Goal: Task Accomplishment & Management: Complete application form

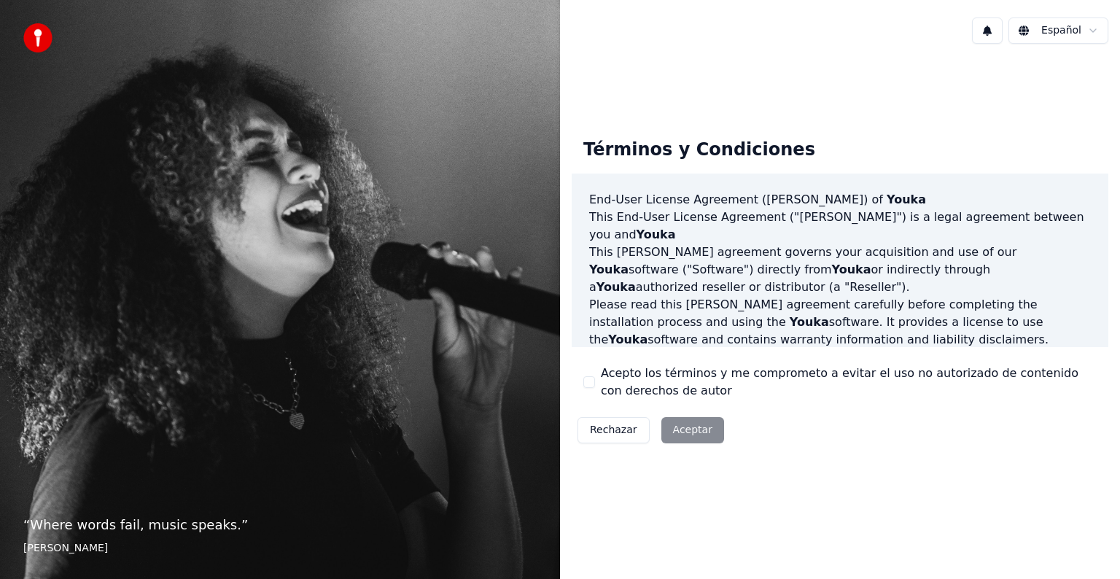
click at [592, 384] on button "Acepto los términos y me comprometo a evitar el uso no autorizado de contenido …" at bounding box center [590, 382] width 12 height 12
click at [676, 433] on button "Aceptar" at bounding box center [693, 430] width 63 height 26
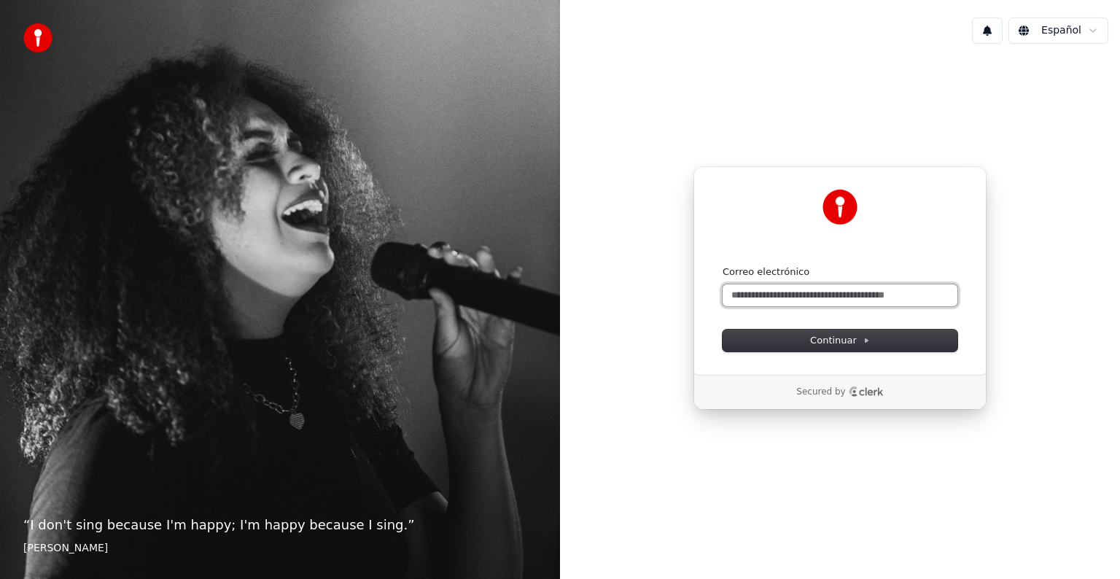
click at [781, 295] on input "Correo electrónico" at bounding box center [840, 295] width 235 height 22
click at [723, 266] on button "submit" at bounding box center [723, 266] width 0 height 0
type input "**********"
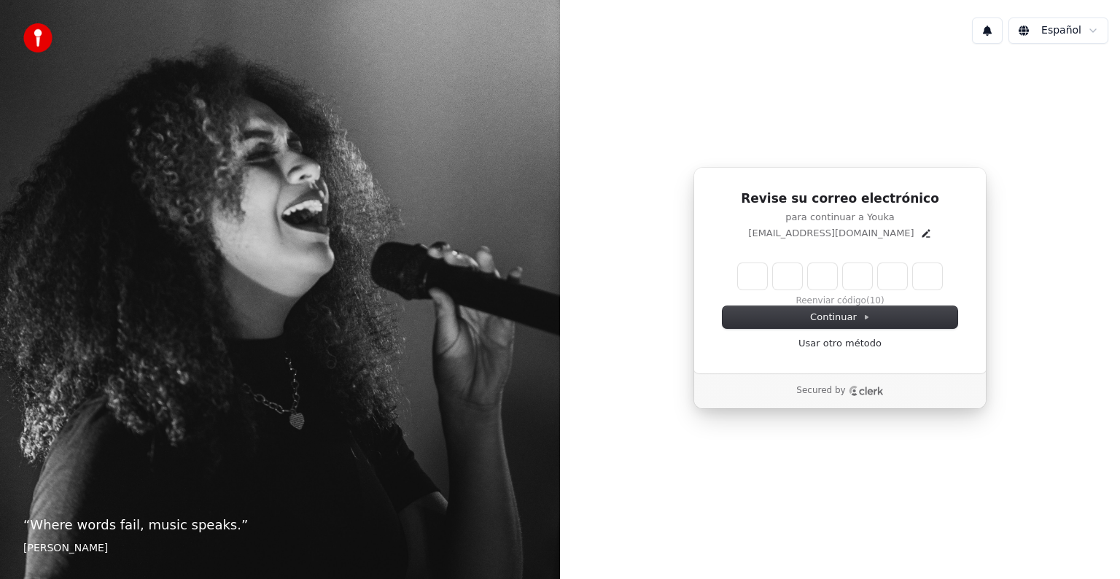
click at [764, 280] on input "Enter verification code" at bounding box center [840, 276] width 204 height 26
type input "******"
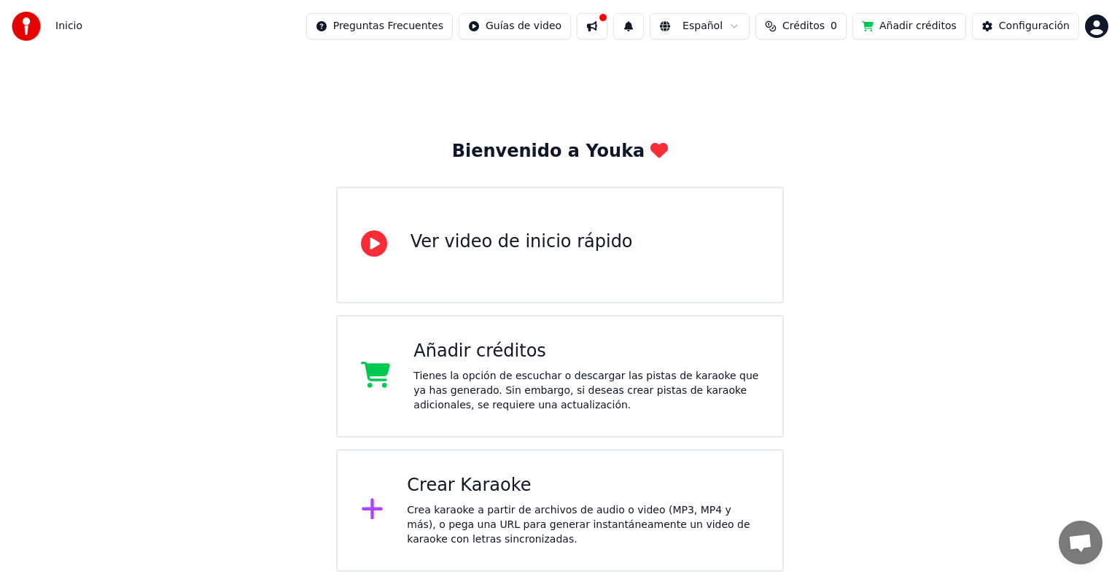
click at [494, 492] on div "Crear Karaoke" at bounding box center [583, 485] width 352 height 23
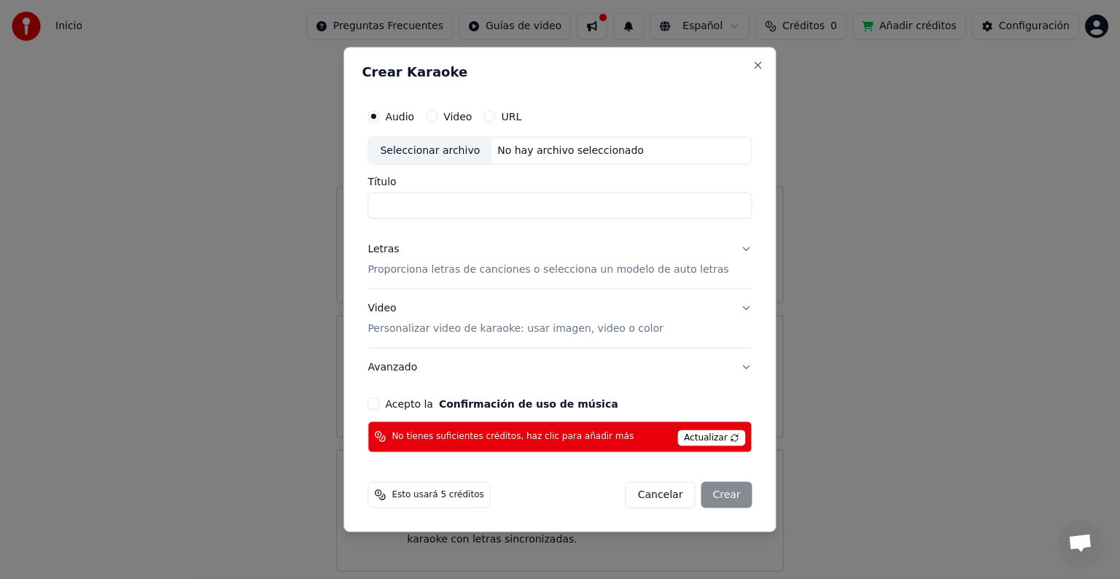
click at [449, 210] on input "Título" at bounding box center [560, 206] width 384 height 26
type input "**********"
click at [450, 147] on div "Seleccionar archivo" at bounding box center [429, 151] width 123 height 26
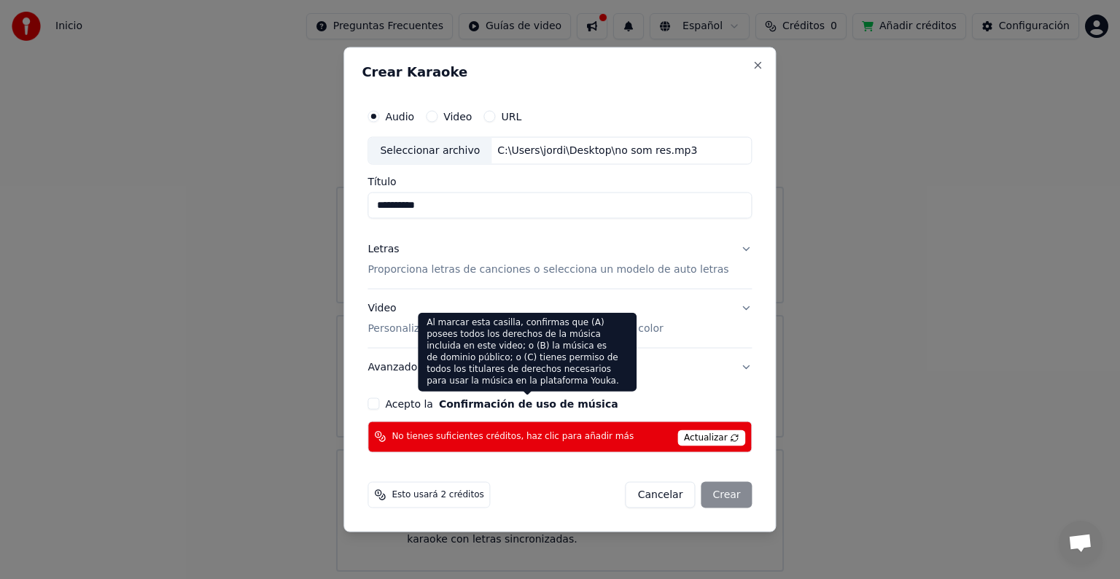
click at [516, 403] on button "Confirmación de uso de música" at bounding box center [528, 403] width 179 height 10
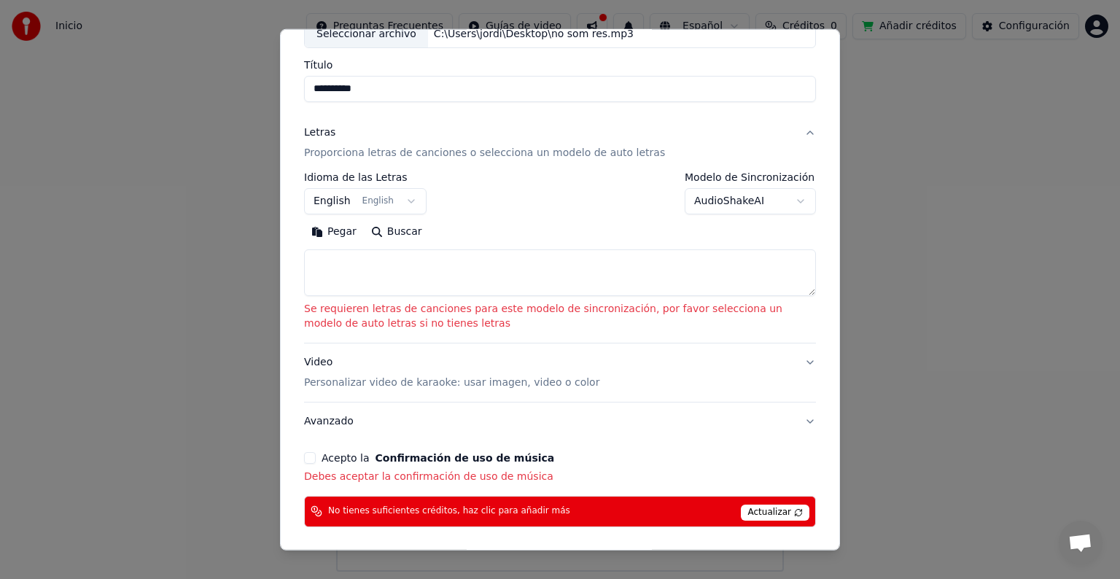
scroll to position [153, 0]
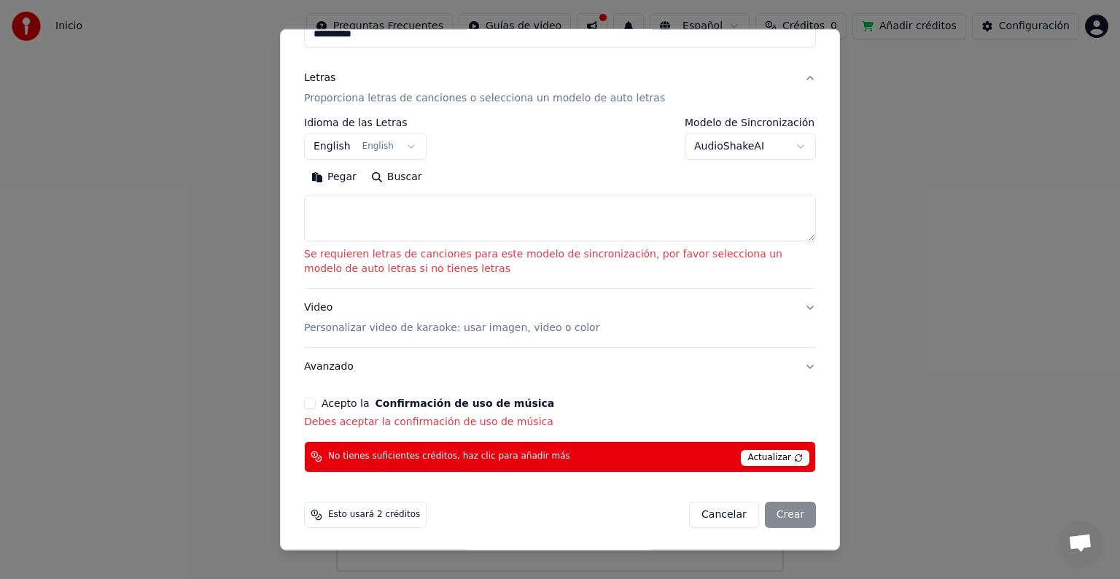
click at [758, 458] on span "Actualizar" at bounding box center [775, 458] width 69 height 16
click at [717, 510] on button "Cancelar" at bounding box center [724, 515] width 70 height 26
select select
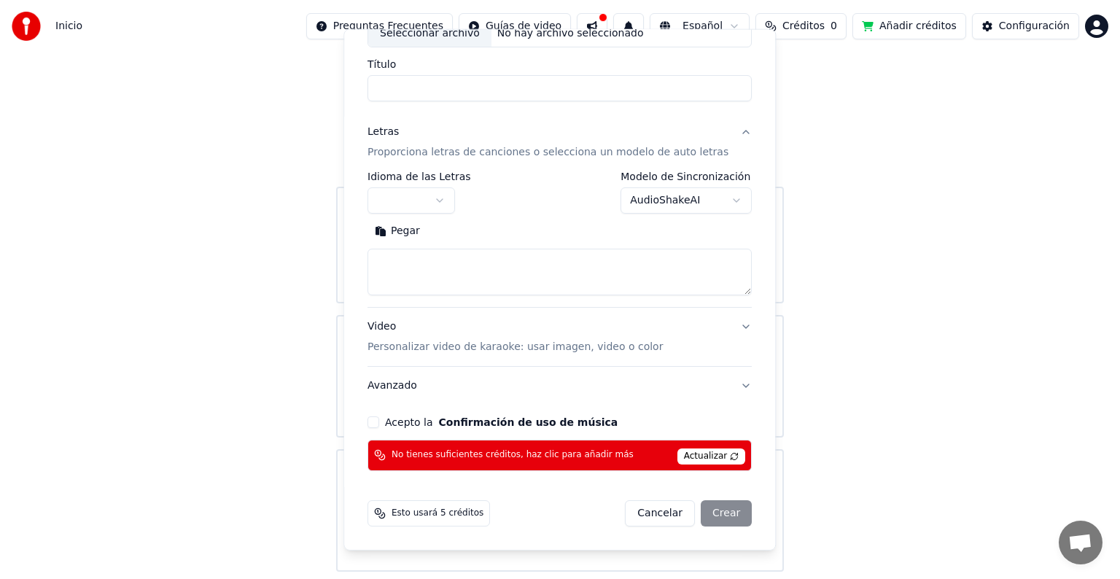
scroll to position [98, 0]
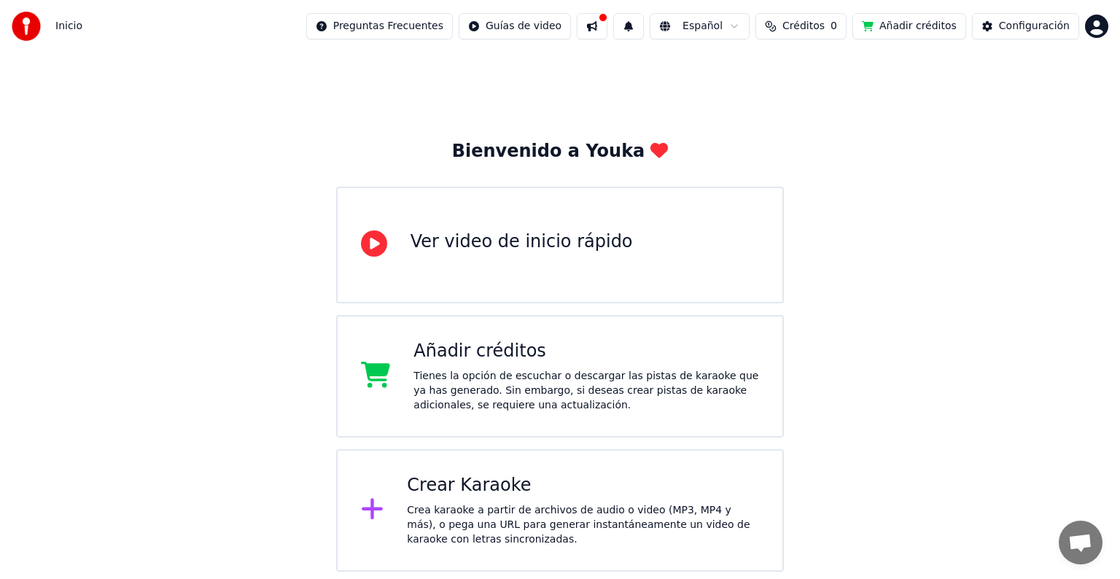
click at [490, 509] on div "Crea karaoke a partir de archivos de audio o video (MP3, MP4 y más), o pega una…" at bounding box center [583, 525] width 352 height 44
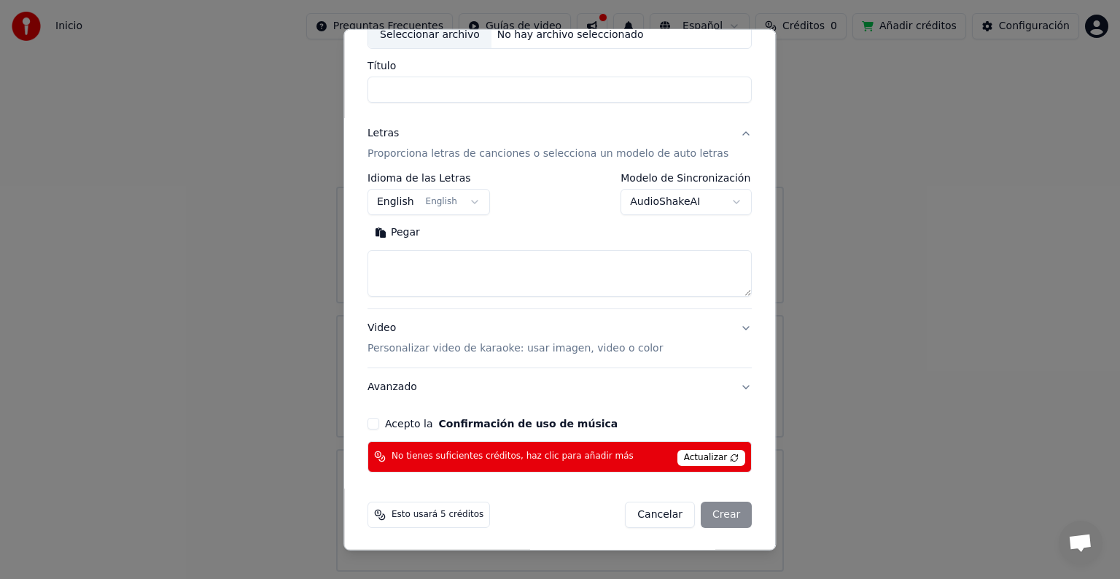
click at [379, 425] on button "Acepto la Confirmación de uso de música" at bounding box center [374, 424] width 12 height 12
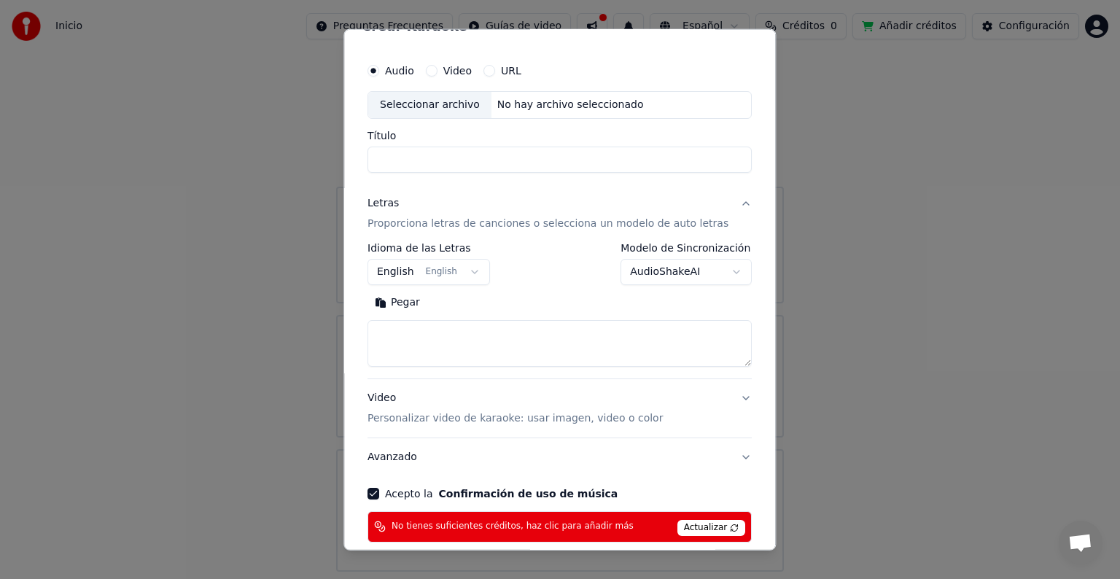
scroll to position [0, 0]
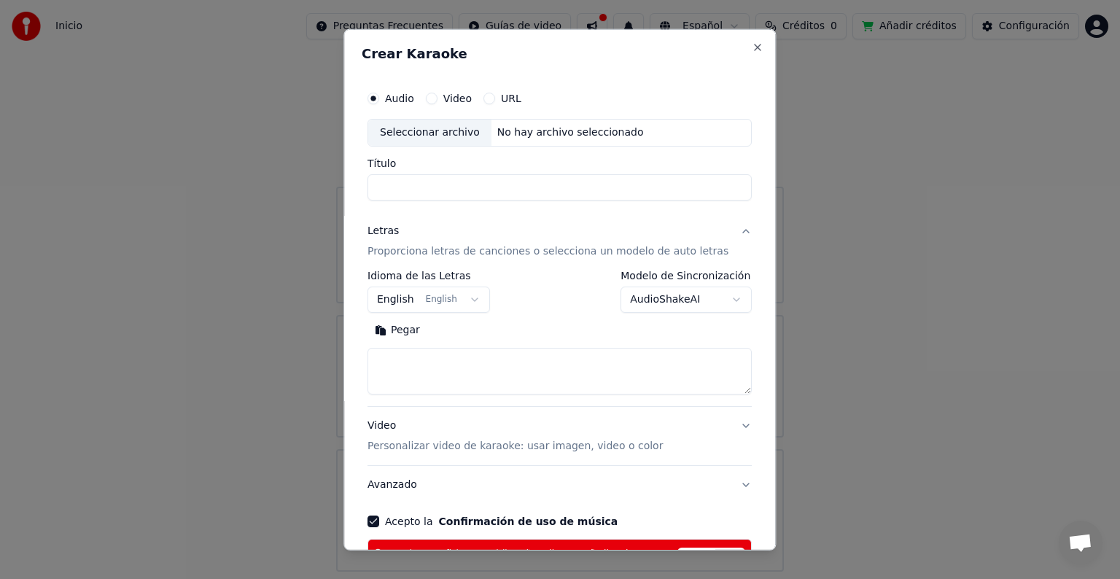
click at [482, 295] on button "English English" at bounding box center [429, 300] width 123 height 26
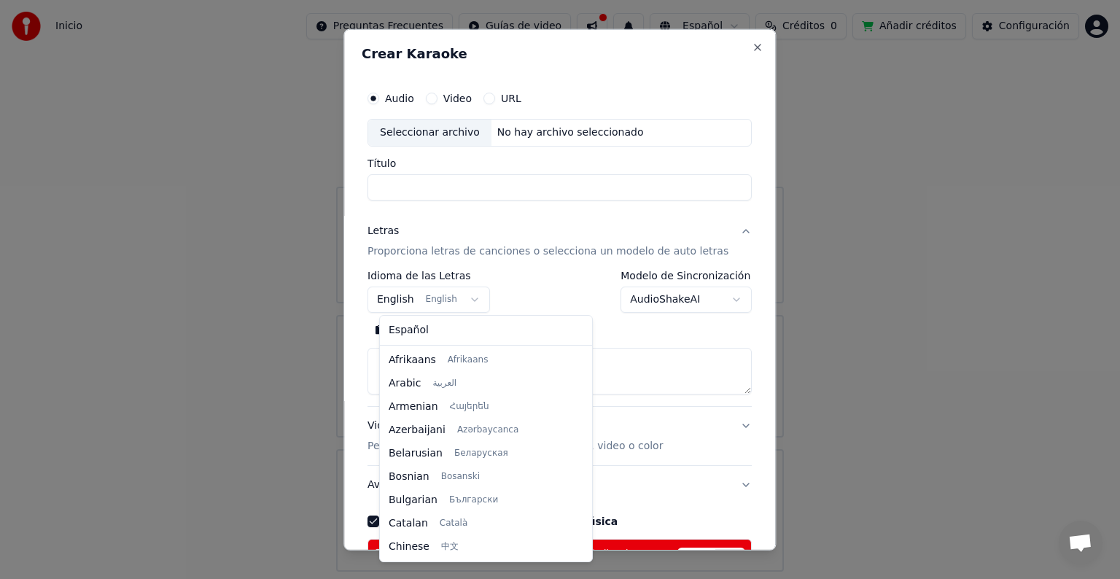
scroll to position [117, 0]
click at [452, 287] on body "**********" at bounding box center [560, 286] width 1120 height 572
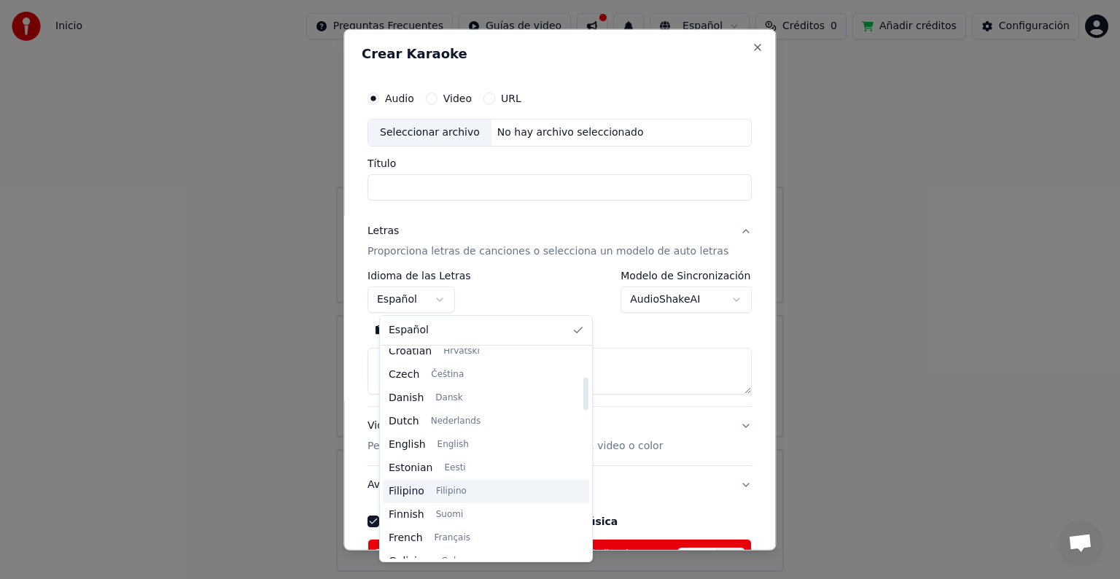
scroll to position [146, 0]
select select "**"
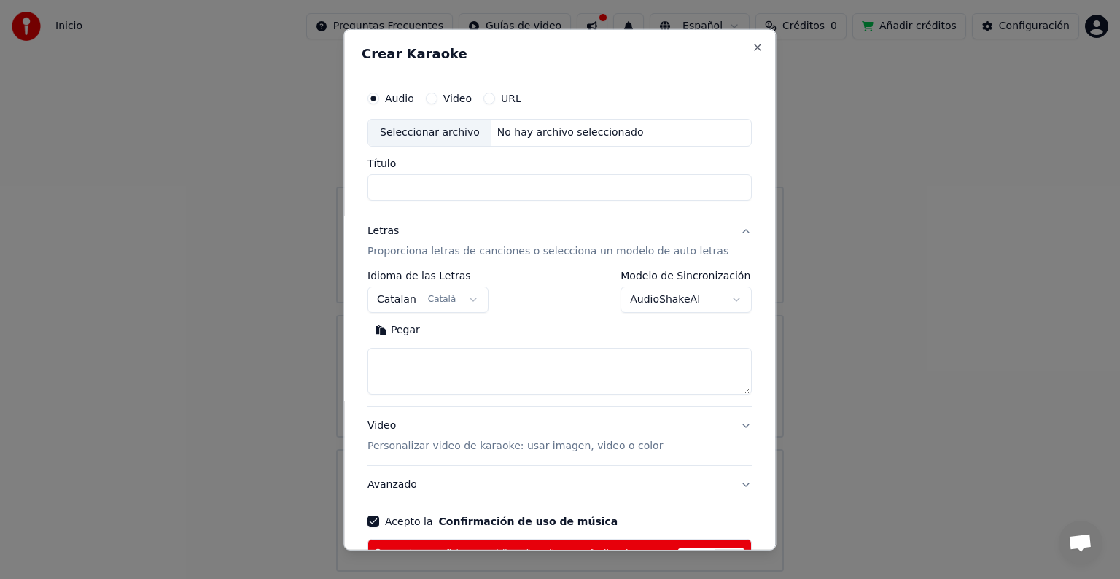
click at [411, 188] on input "Título" at bounding box center [560, 187] width 384 height 26
type input "**********"
click at [435, 139] on div "Seleccionar archivo" at bounding box center [429, 133] width 123 height 26
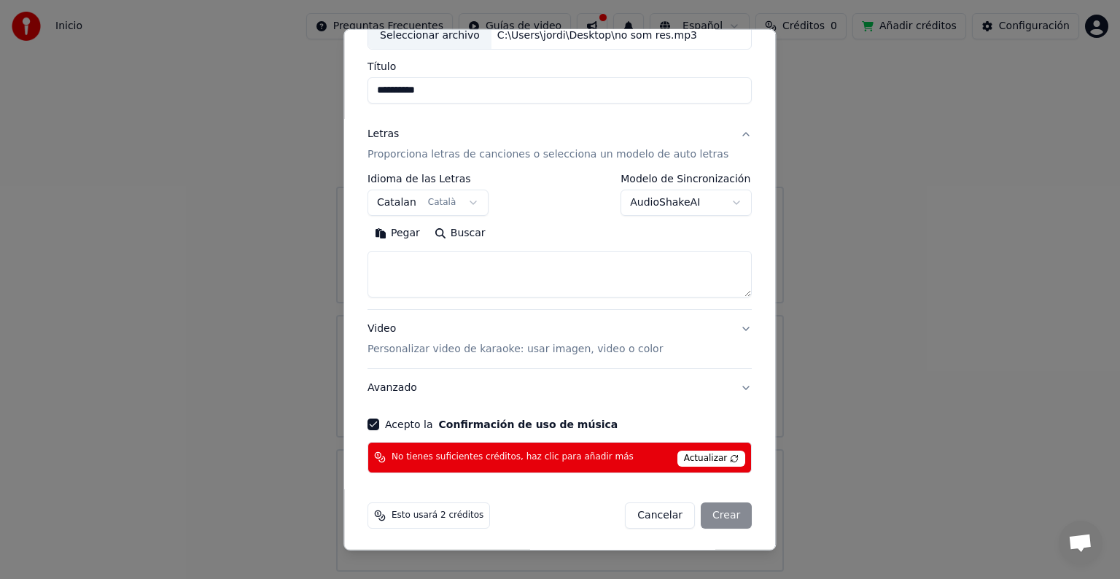
scroll to position [98, 0]
click at [705, 510] on div "Cancelar Crear" at bounding box center [689, 515] width 127 height 26
click at [659, 516] on button "Cancelar" at bounding box center [661, 515] width 70 height 26
select select
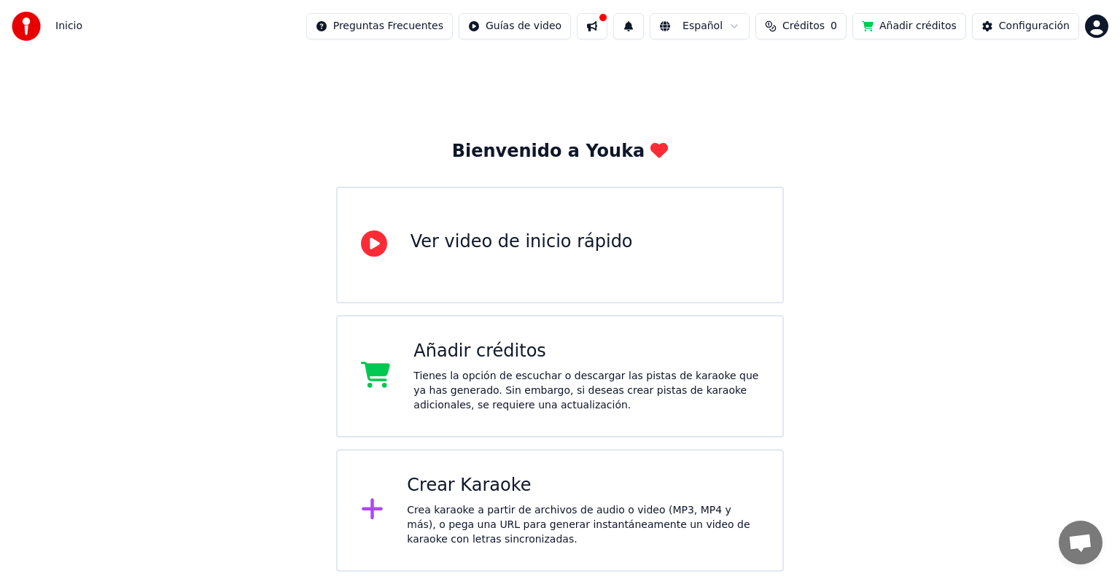
click at [1096, 29] on html "Inicio Preguntas Frecuentes Guías de video Español Créditos 0 Añadir créditos C…" at bounding box center [560, 286] width 1120 height 572
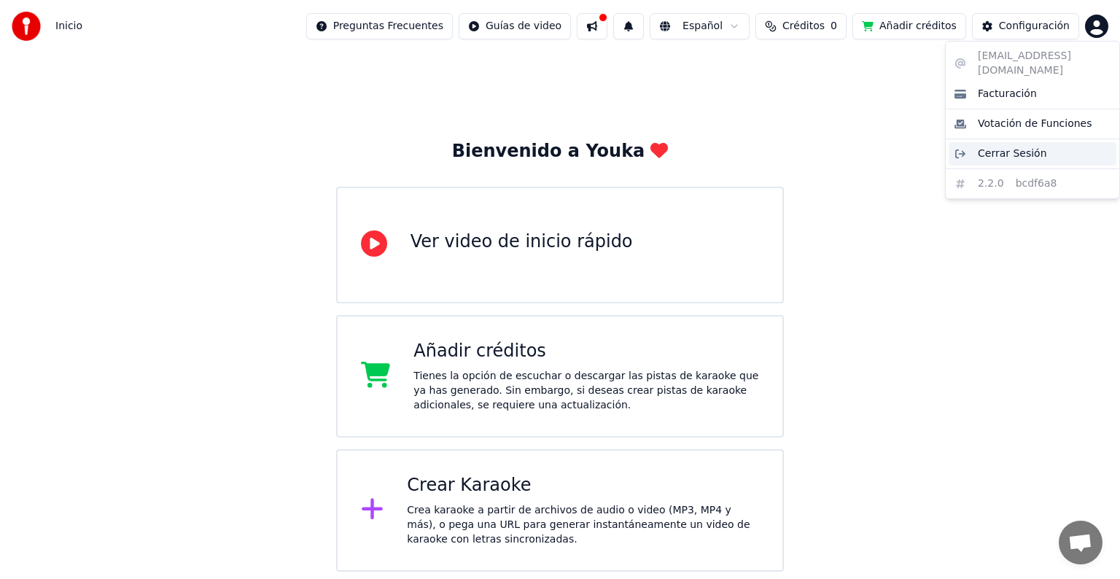
click at [1002, 147] on span "Cerrar Sesión" at bounding box center [1012, 154] width 69 height 15
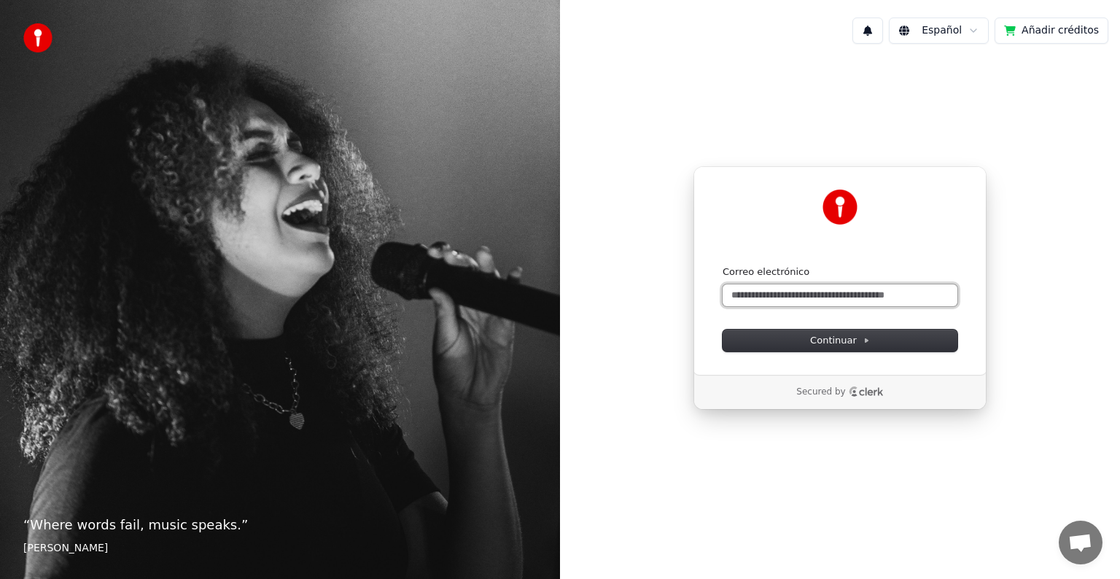
click at [779, 296] on input "Correo electrónico" at bounding box center [840, 295] width 235 height 22
click at [1037, 143] on div "Continuar con Google o Correo electrónico Continuar Secured by" at bounding box center [840, 287] width 560 height 465
click at [783, 291] on input "Correo electrónico" at bounding box center [840, 295] width 235 height 22
click at [781, 302] on input "Correo electrónico" at bounding box center [840, 295] width 235 height 22
drag, startPoint x: 861, startPoint y: 295, endPoint x: 636, endPoint y: 298, distance: 224.7
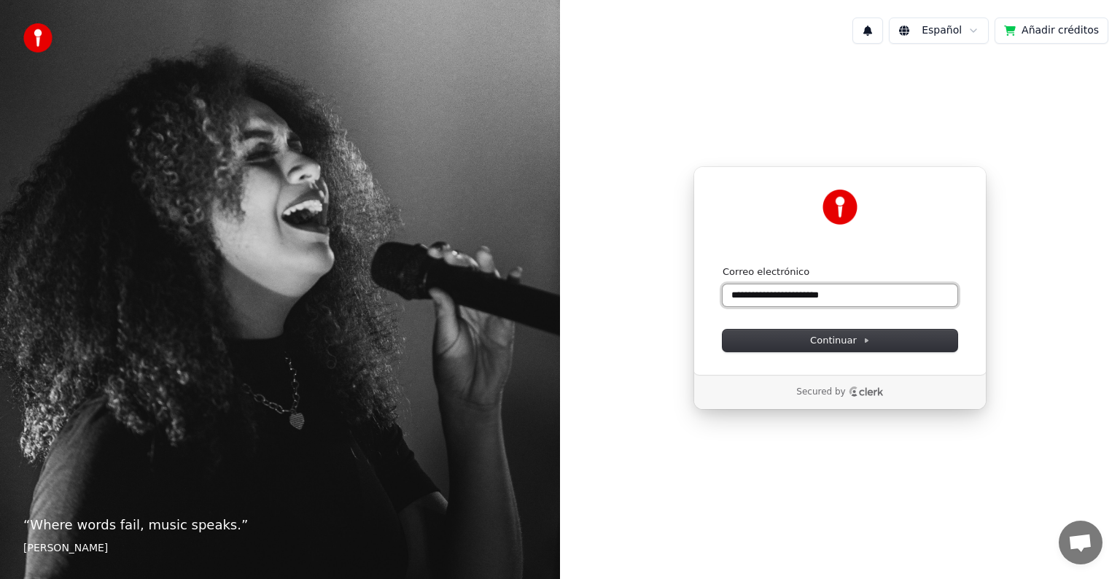
click at [636, 298] on div "**********" at bounding box center [840, 287] width 560 height 465
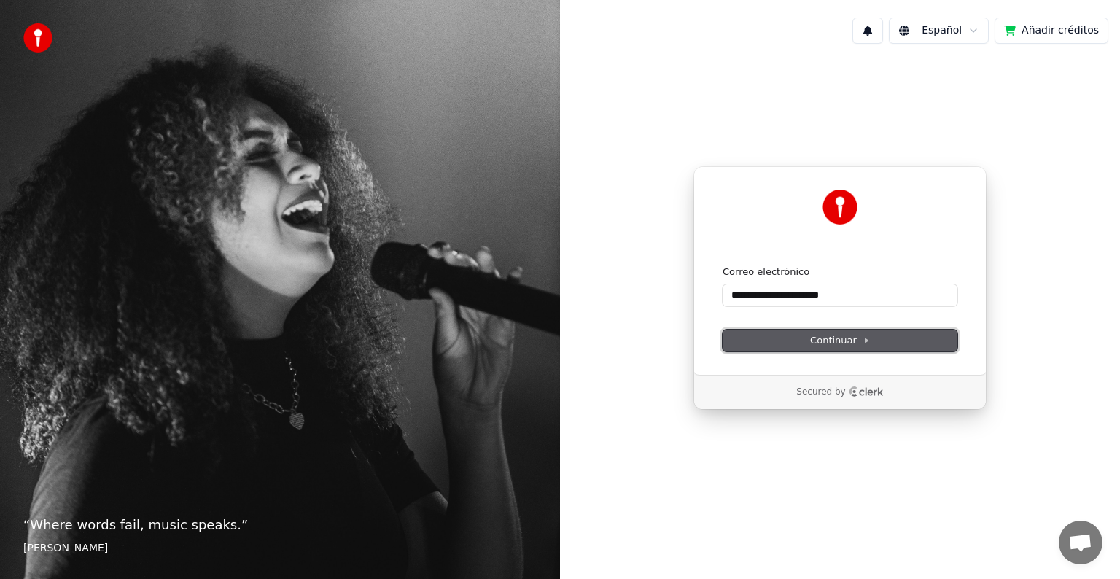
click at [824, 336] on span "Continuar" at bounding box center [840, 340] width 60 height 13
type input "**********"
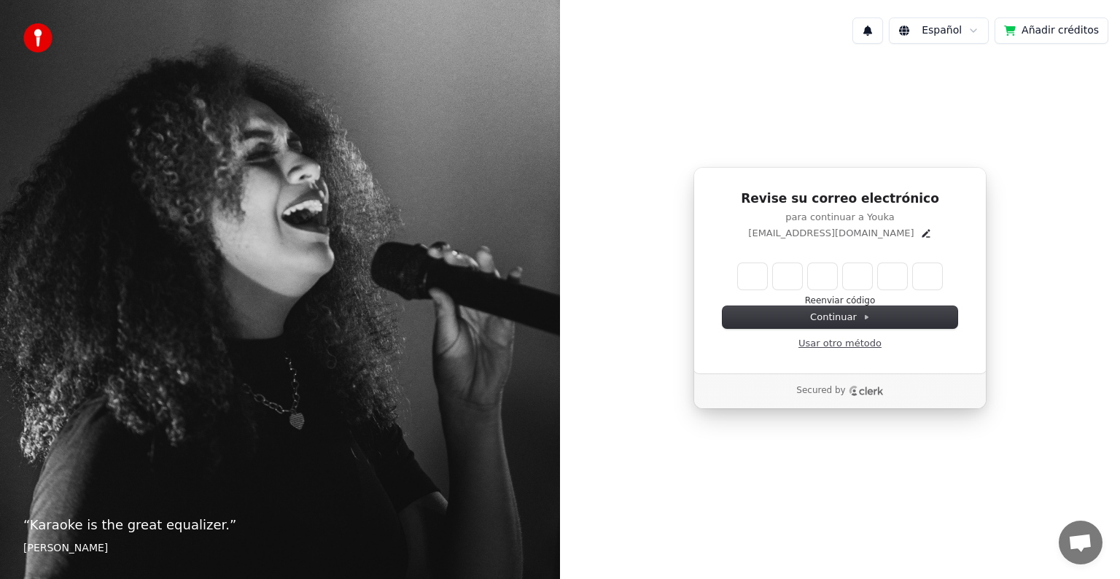
click at [837, 348] on link "Usar otro método" at bounding box center [840, 343] width 83 height 13
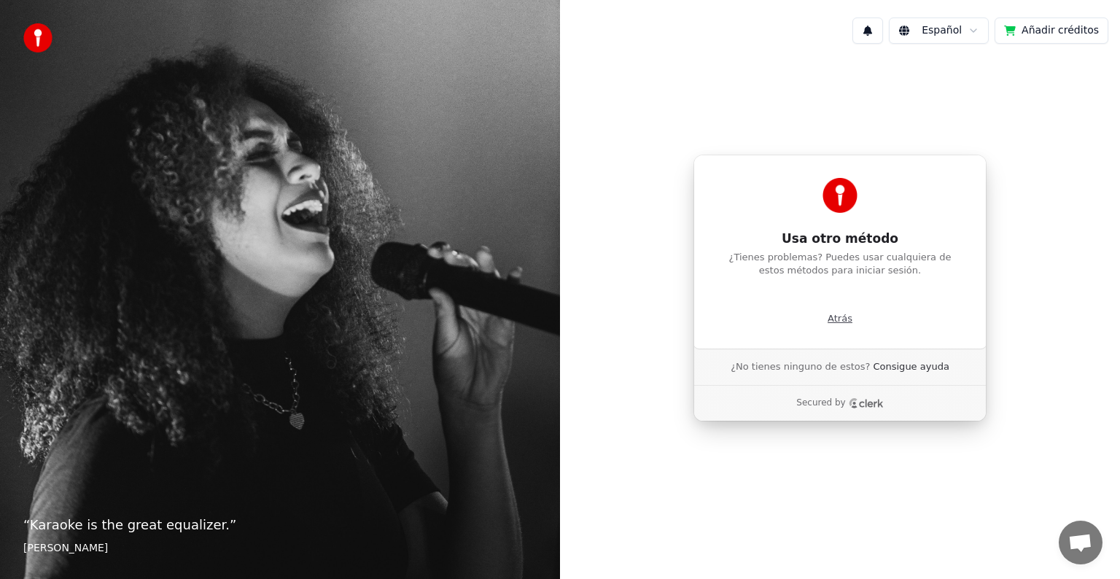
click at [840, 316] on p "Atrás" at bounding box center [840, 318] width 25 height 13
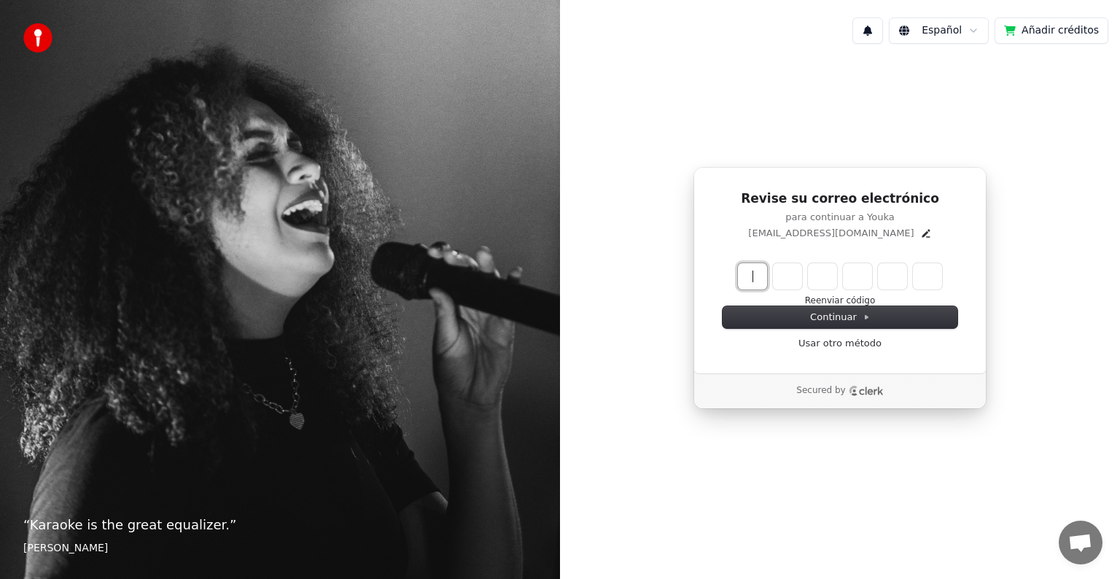
click at [751, 272] on input "Enter verification code" at bounding box center [854, 276] width 233 height 26
type input "******"
